Goal: Task Accomplishment & Management: Manage account settings

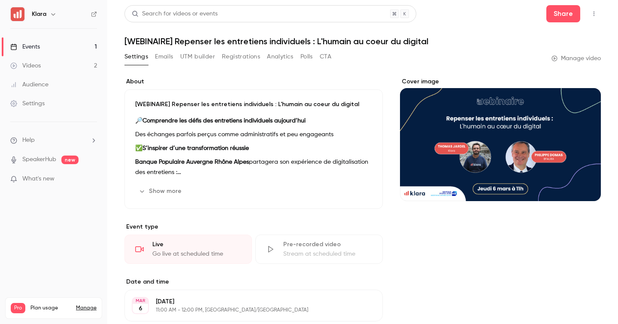
click at [88, 45] on link "Events 1" at bounding box center [53, 46] width 107 height 19
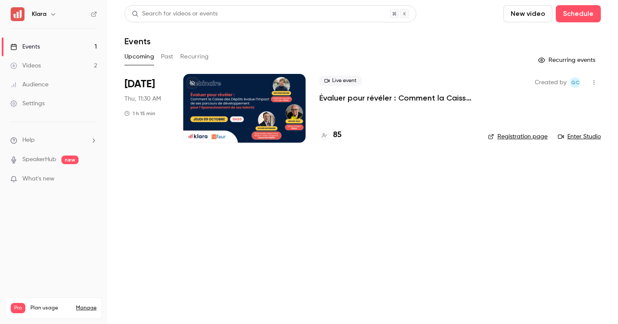
click at [390, 97] on p "Évaluer pour révéler : Comment la Caisse des Dépôts évalue l’impact de ses parc…" at bounding box center [396, 98] width 155 height 10
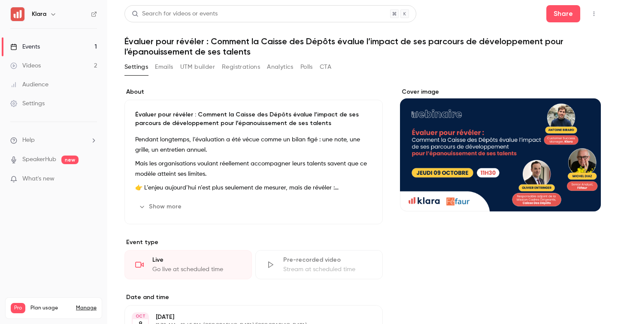
click at [47, 45] on link "Events 1" at bounding box center [53, 46] width 107 height 19
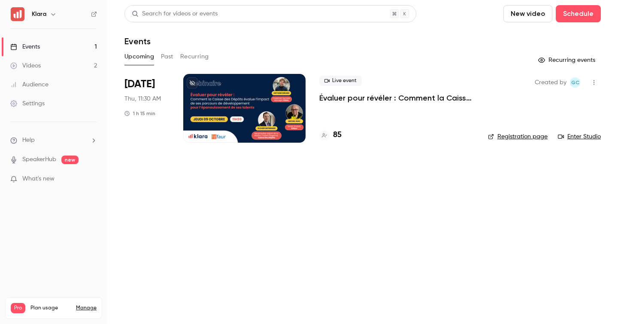
click at [340, 132] on h4 "85" at bounding box center [337, 135] width 9 height 12
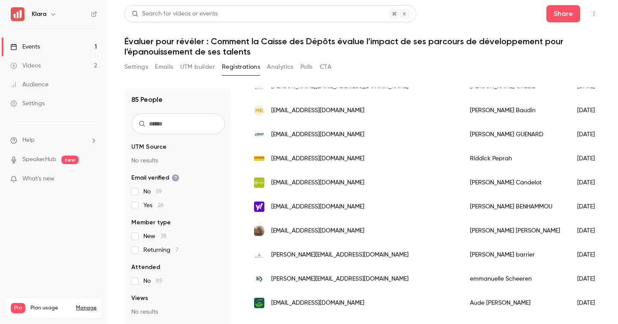
scroll to position [219, 0]
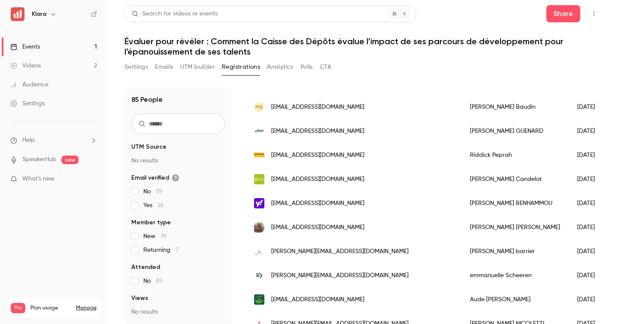
click at [87, 42] on link "Events 1" at bounding box center [53, 46] width 107 height 19
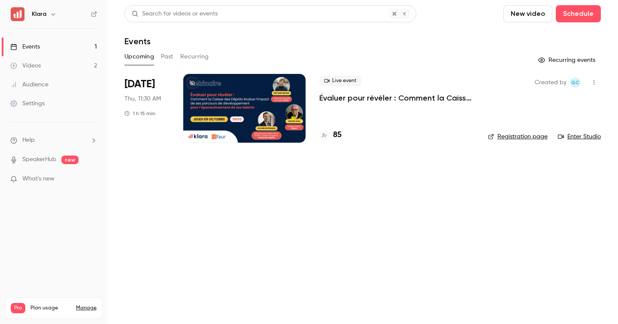
click at [358, 98] on p "Évaluer pour révéler : Comment la Caisse des Dépôts évalue l’impact de ses parc…" at bounding box center [396, 98] width 155 height 10
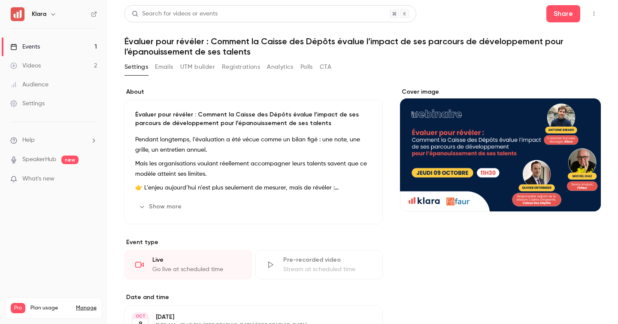
click at [230, 65] on button "Registrations" at bounding box center [241, 67] width 38 height 14
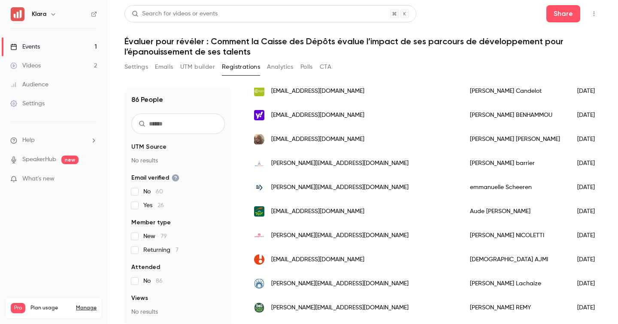
scroll to position [331, 0]
